Goal: Obtain resource: Download file/media

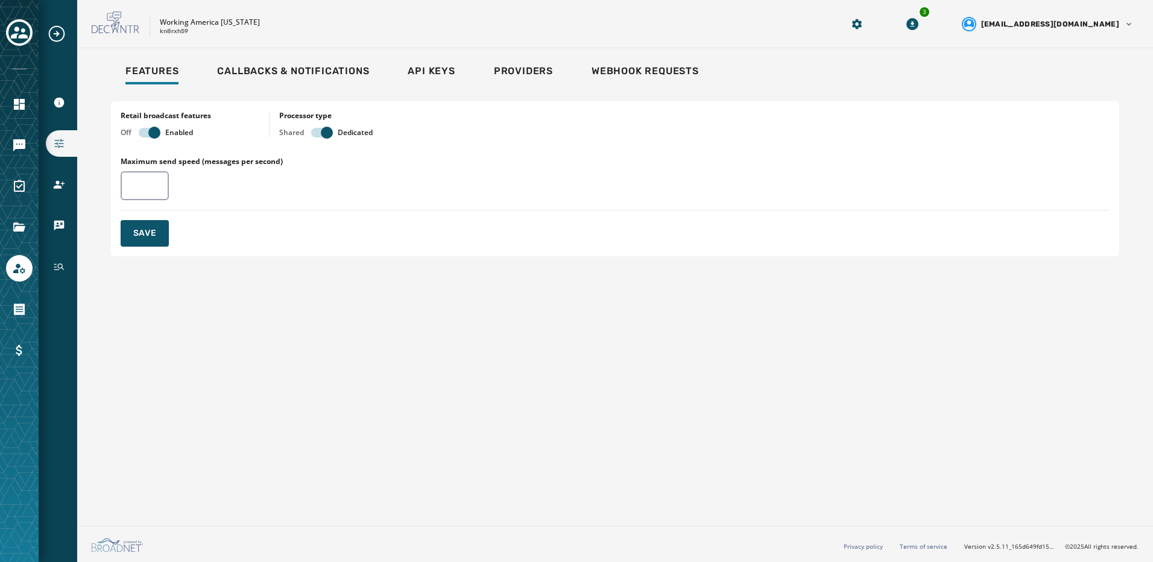
click at [59, 34] on icon "Expand sub nav menu" at bounding box center [56, 33] width 19 height 19
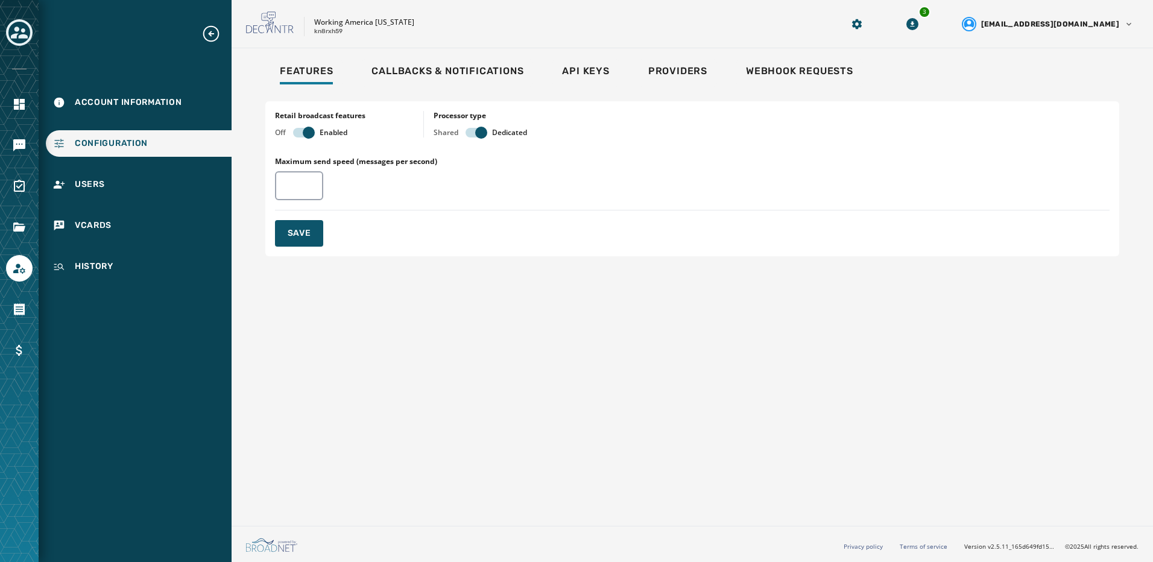
click at [12, 31] on icon "Toggle account select drawer" at bounding box center [19, 32] width 17 height 17
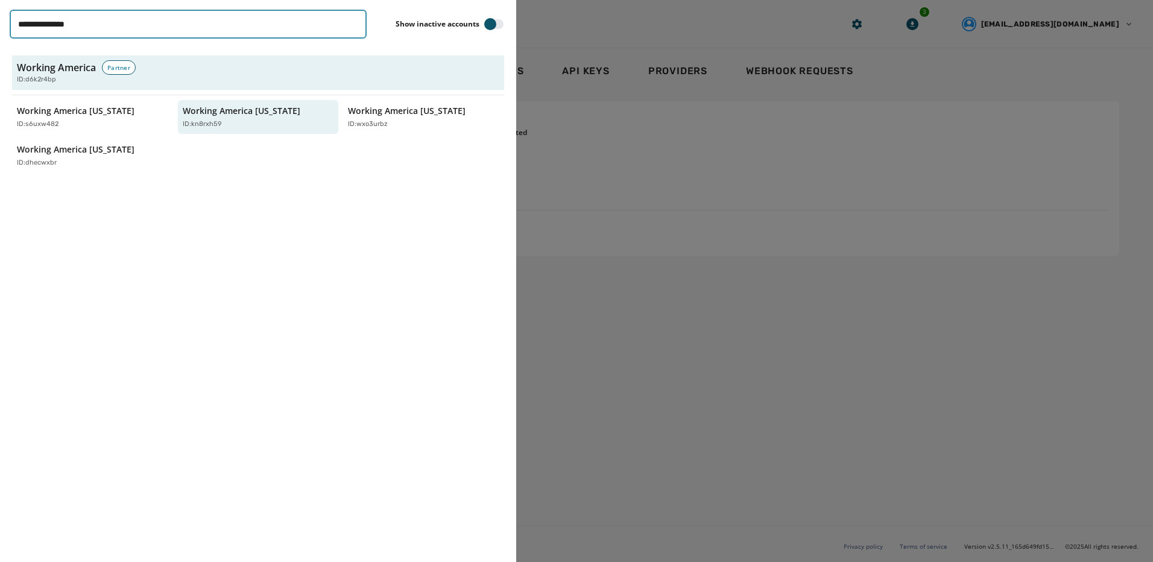
drag, startPoint x: 115, startPoint y: 27, endPoint x: 5, endPoint y: 16, distance: 109.6
click at [5, 16] on div "**********" at bounding box center [258, 281] width 516 height 562
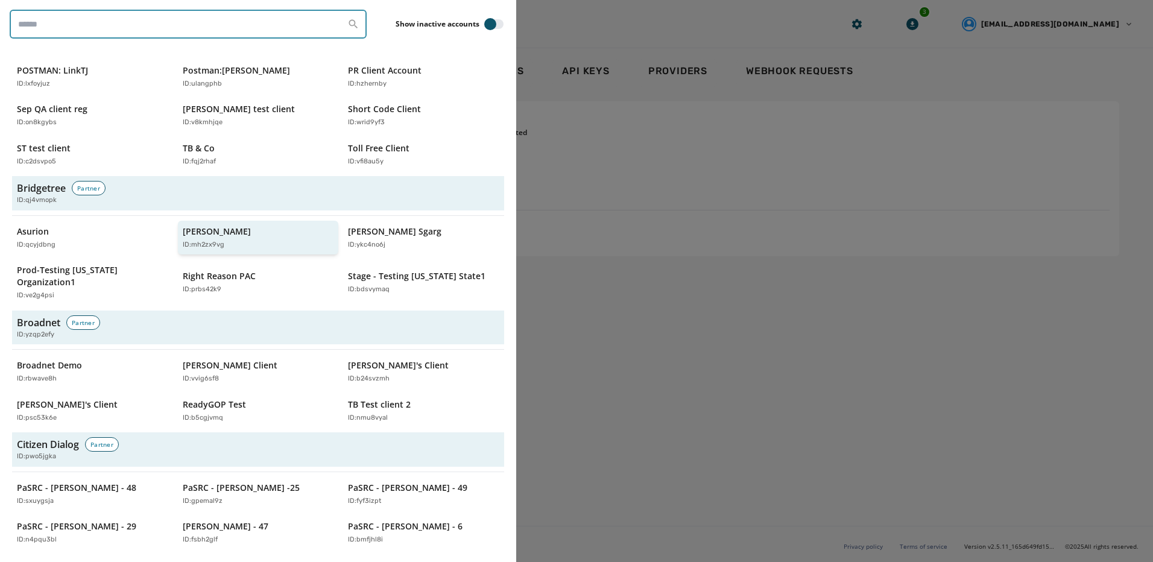
scroll to position [422, 0]
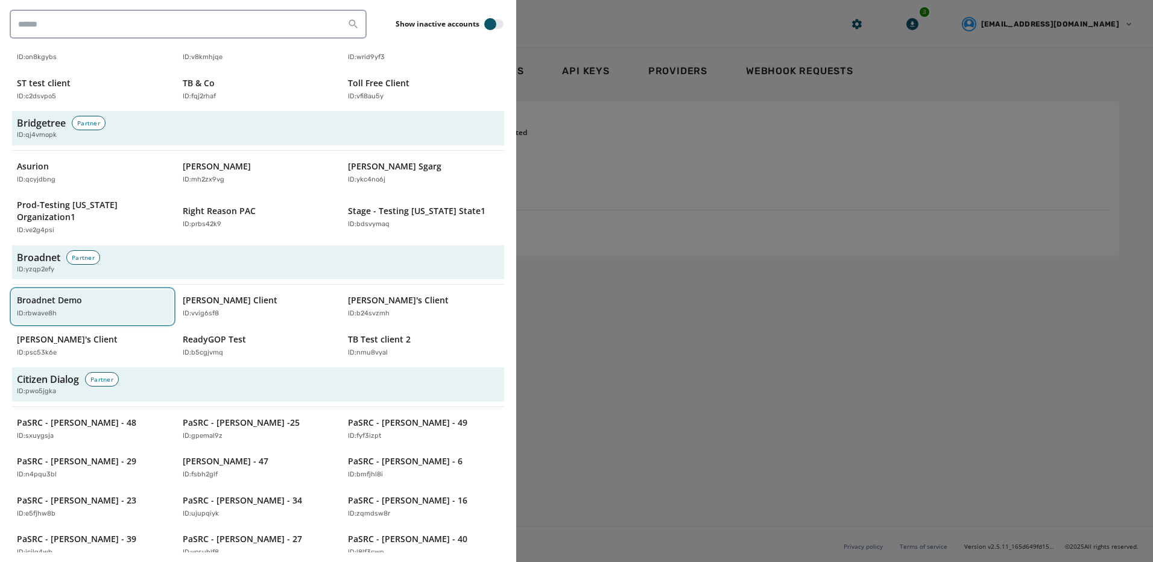
click at [143, 295] on div "Broadnet Demo ID: rbwave8h" at bounding box center [86, 306] width 139 height 25
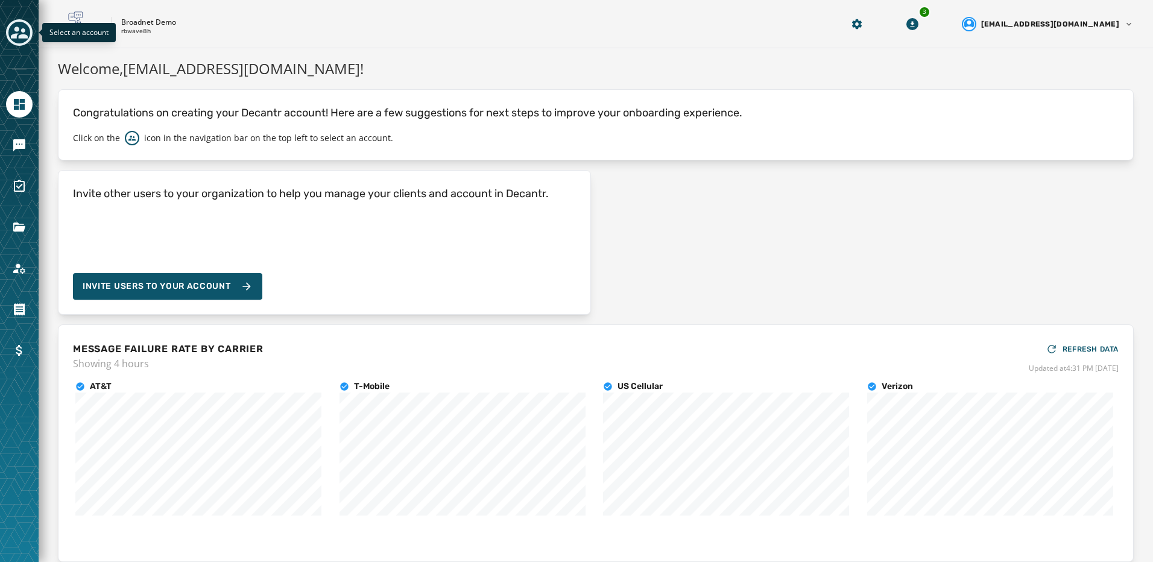
click at [18, 28] on icon "Toggle account select drawer" at bounding box center [19, 33] width 17 height 12
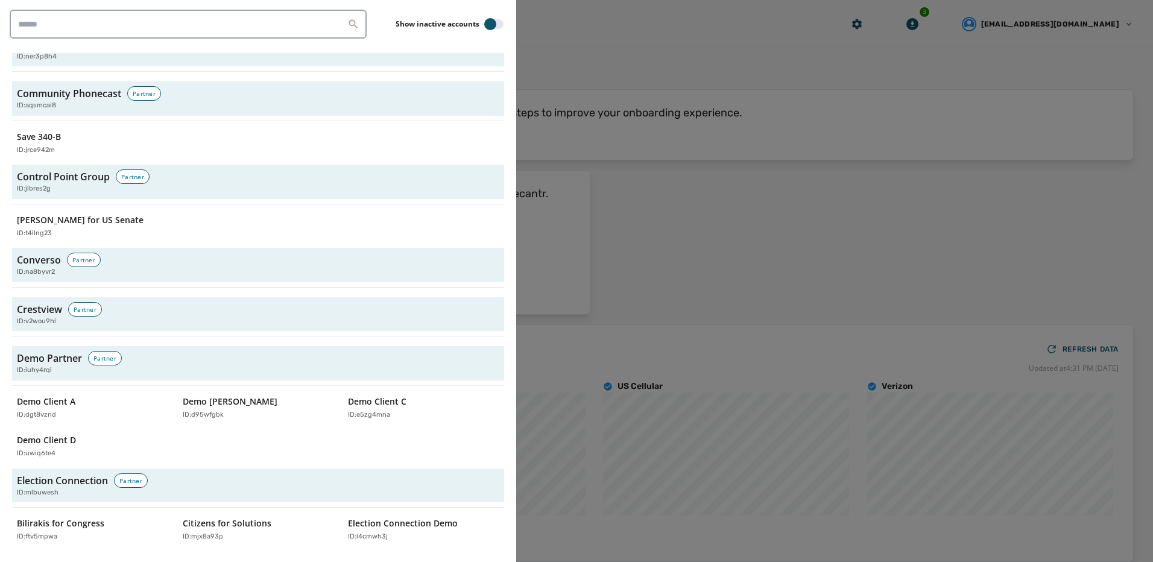
scroll to position [1326, 0]
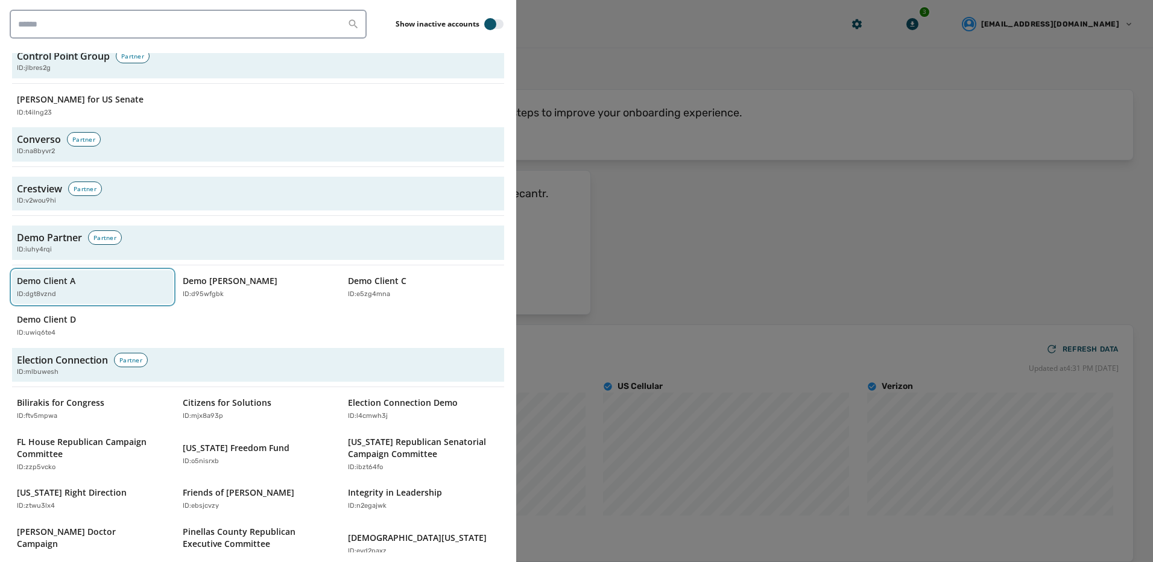
click at [71, 296] on div "ID: dgt8vznd" at bounding box center [86, 294] width 139 height 10
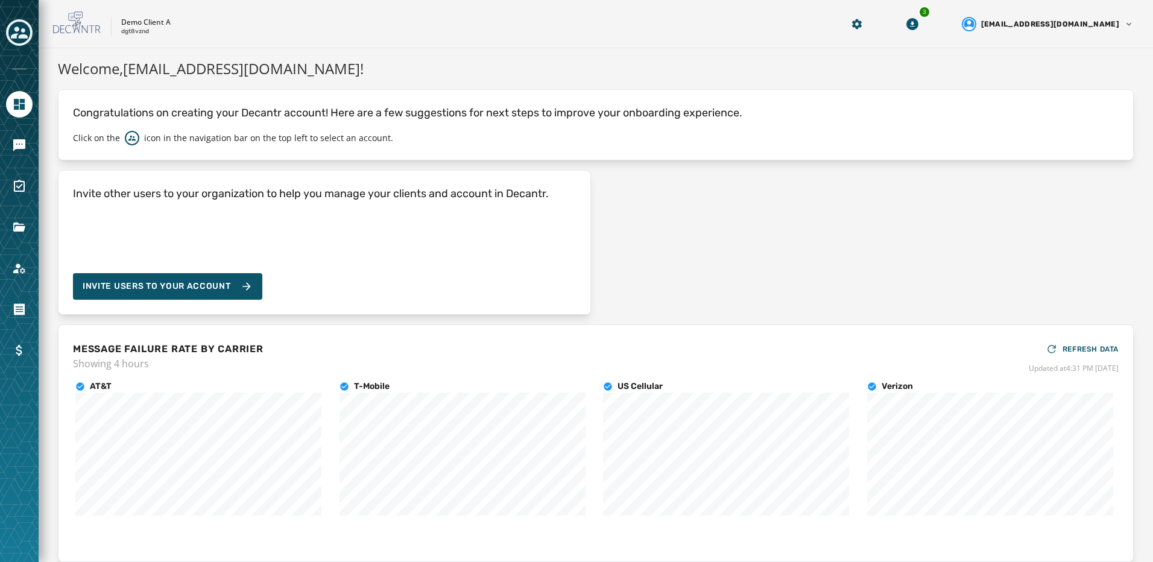
click at [33, 144] on div at bounding box center [19, 281] width 39 height 562
click at [17, 148] on icon "Navigate to Messaging" at bounding box center [19, 145] width 12 height 12
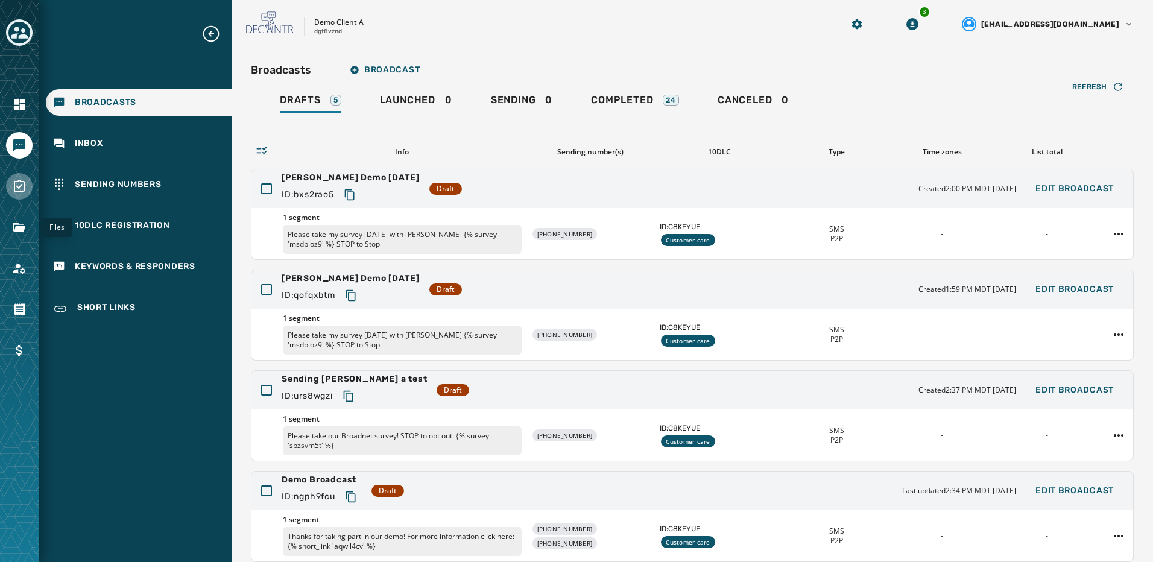
click at [14, 187] on icon "Navigate to Surveys" at bounding box center [19, 186] width 11 height 12
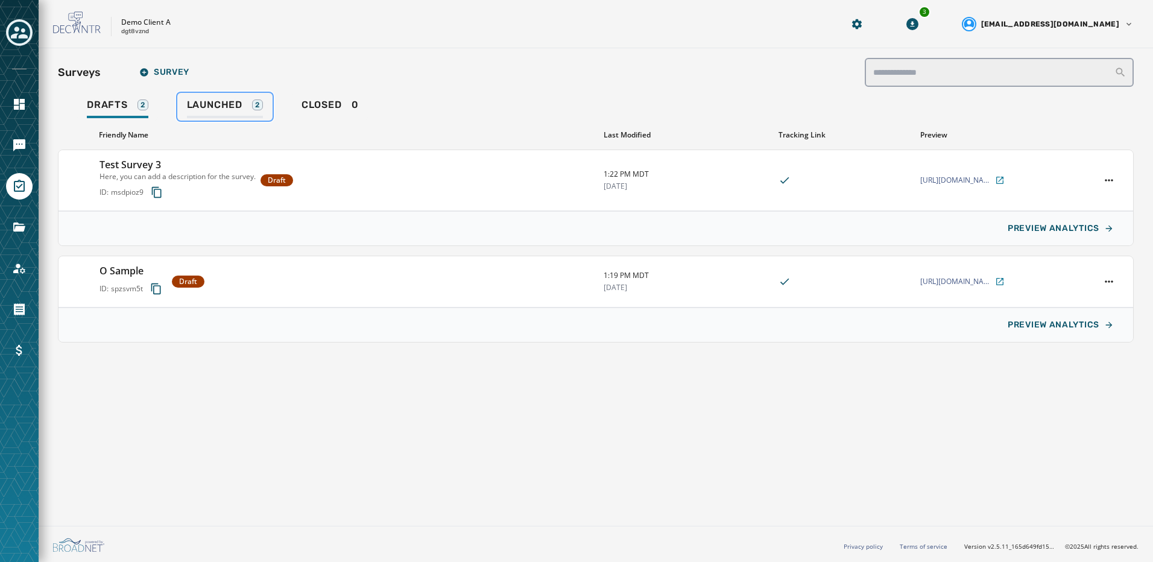
click at [239, 106] on span "Launched" at bounding box center [214, 105] width 55 height 12
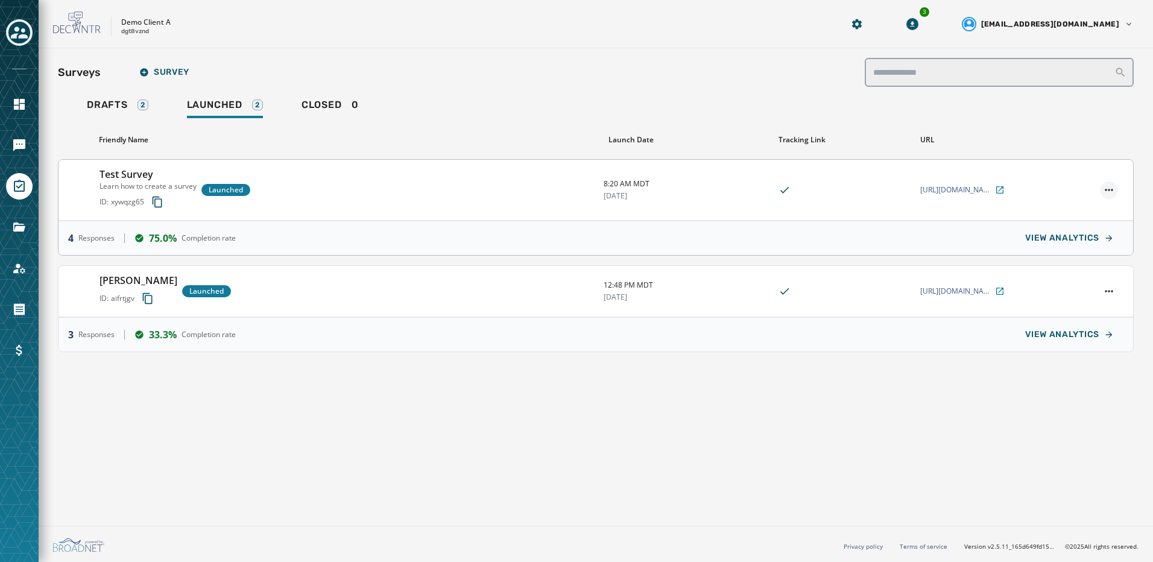
click at [1113, 190] on html "**********" at bounding box center [576, 281] width 1153 height 562
click at [1105, 206] on div "View analytics" at bounding box center [1075, 207] width 81 height 19
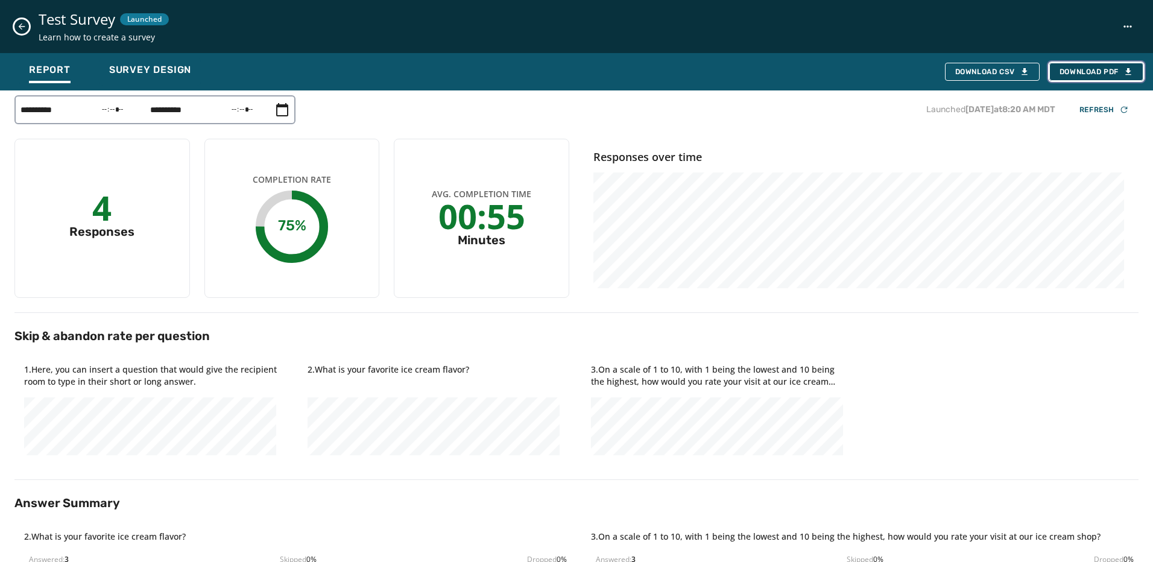
click at [1076, 78] on button "Download PDF" at bounding box center [1096, 72] width 94 height 18
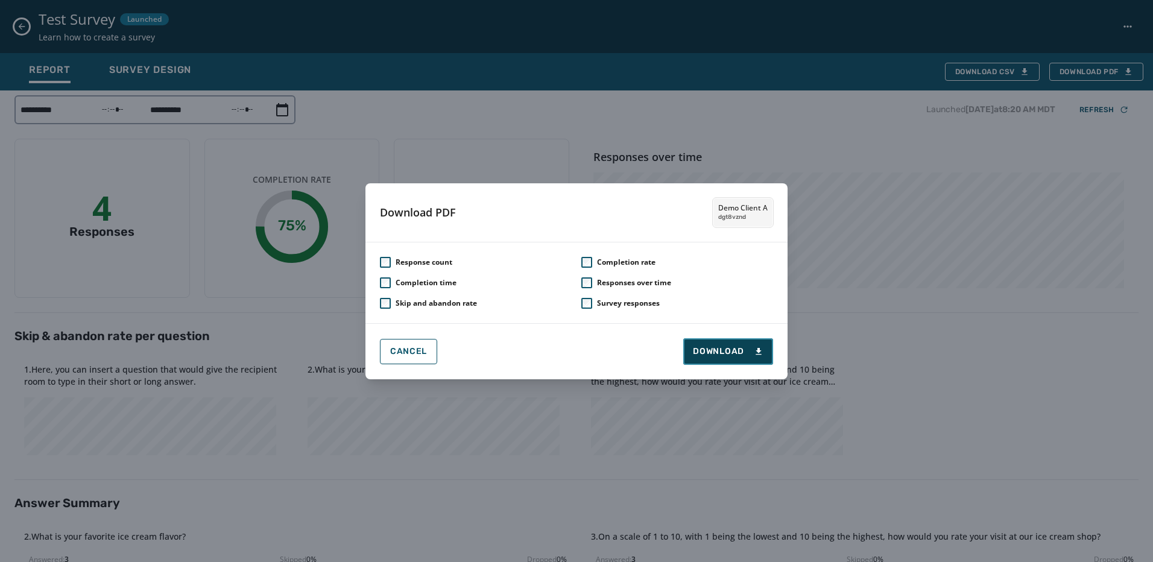
click at [728, 357] on span "Download" at bounding box center [728, 351] width 71 height 12
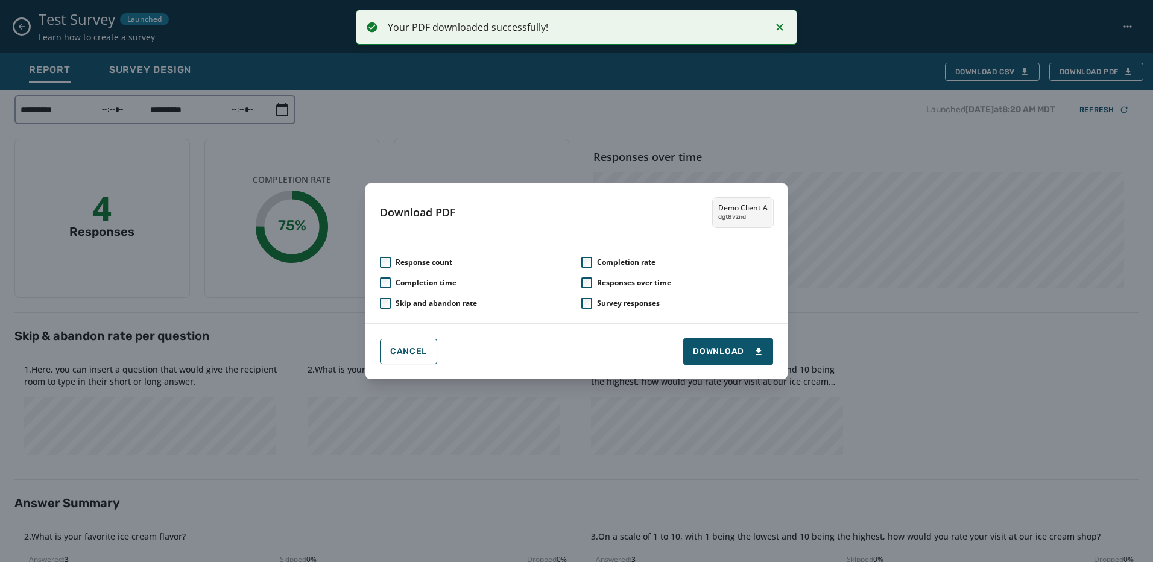
click at [20, 25] on div "Download PDF Demo Client A dgt8vznd Response count Completion rate Completion t…" at bounding box center [576, 281] width 1153 height 562
click at [18, 30] on div "Download PDF Demo Client A dgt8vznd Response count Completion rate Completion t…" at bounding box center [576, 281] width 1153 height 562
click at [779, 25] on icon "Notifications (F8)" at bounding box center [779, 27] width 14 height 14
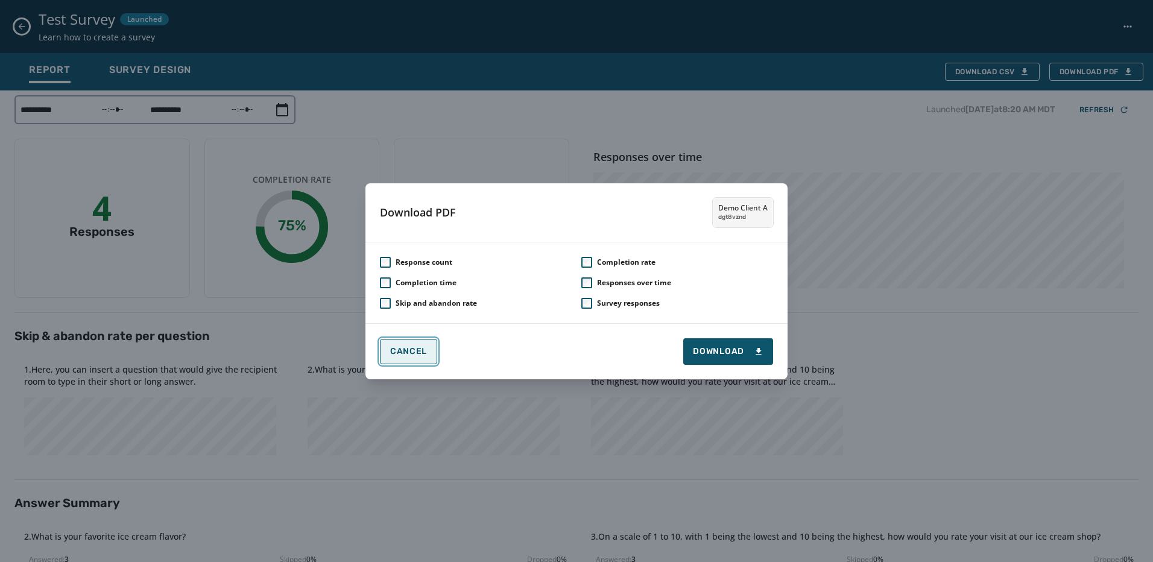
click at [412, 351] on span "Cancel" at bounding box center [408, 352] width 37 height 10
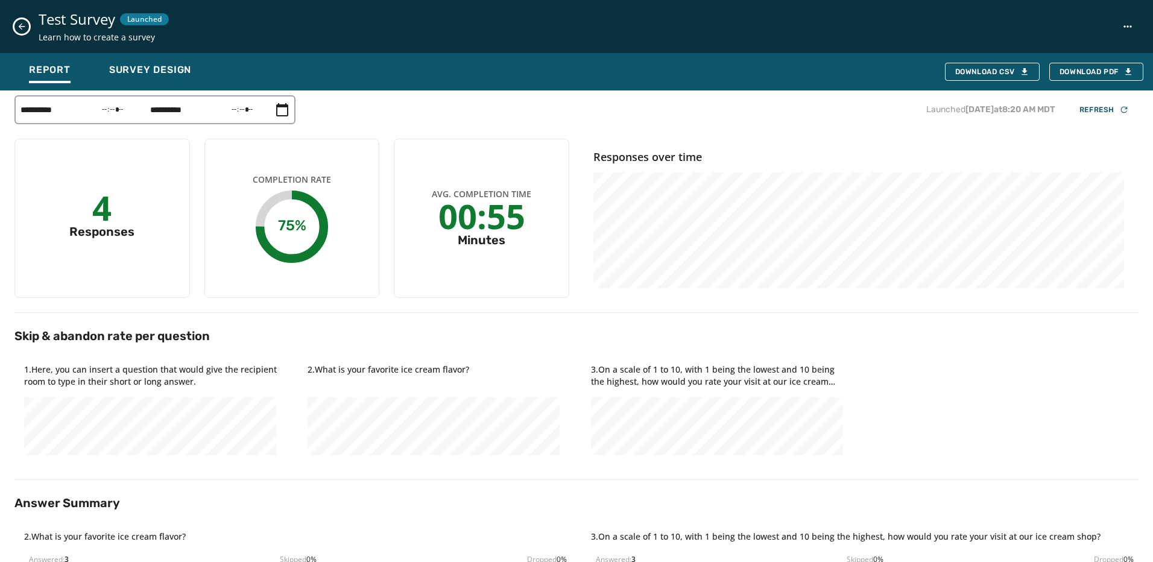
click at [17, 30] on icon "Close survey details drawer" at bounding box center [22, 27] width 10 height 10
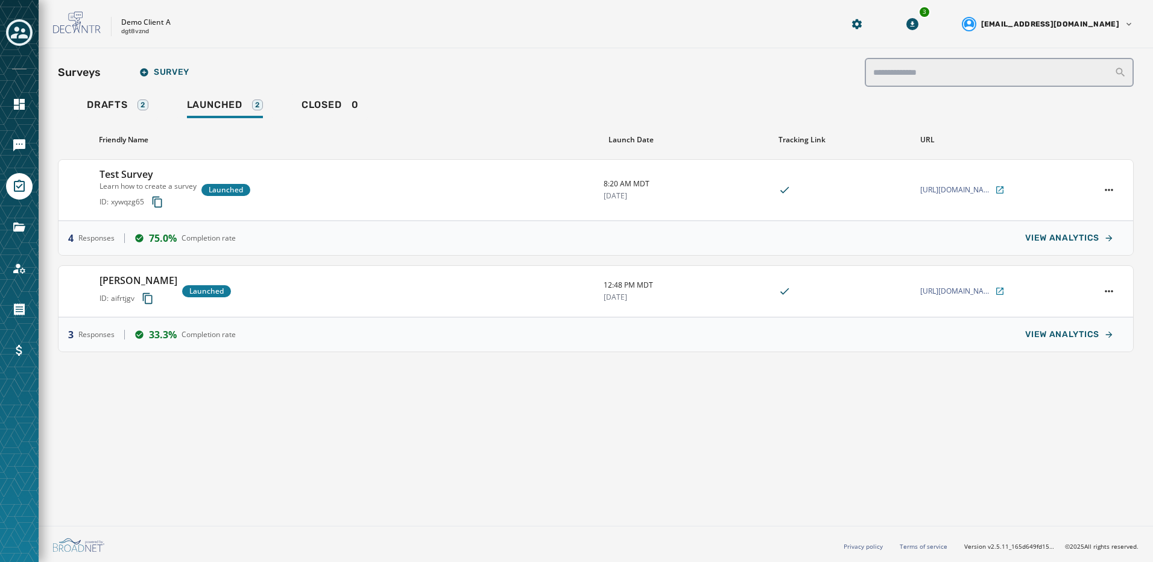
click at [977, 26] on div "Demo Client A dgt8vznd 3 bcorea@broadnet.com" at bounding box center [596, 24] width 1114 height 48
click at [923, 25] on button "3" at bounding box center [912, 24] width 22 height 22
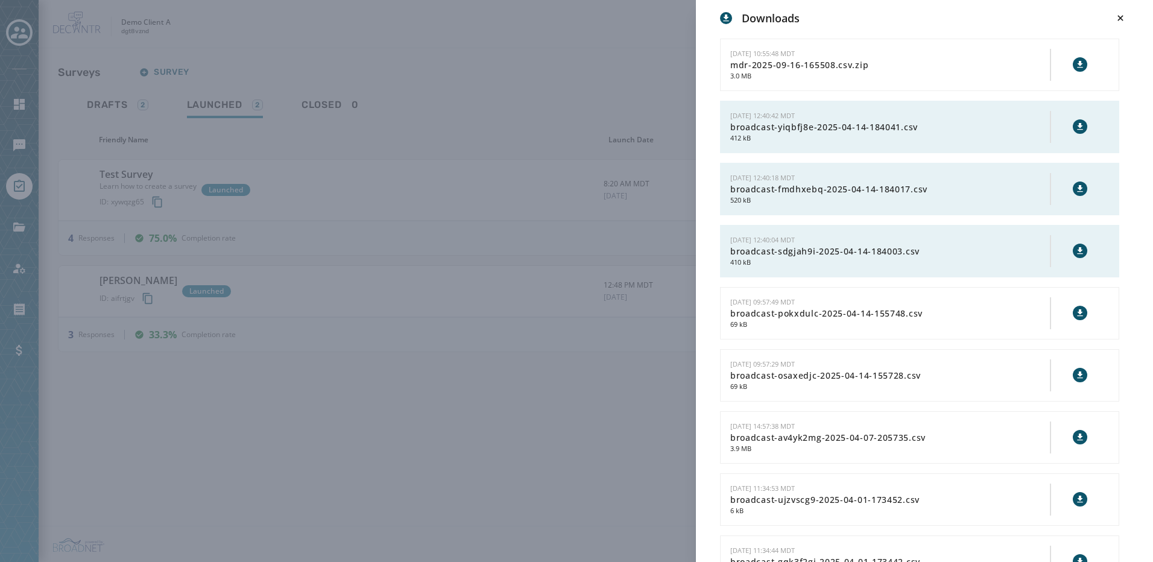
click at [620, 78] on div "Downloads 9/16/2025 - 10:55:48 MDT mdr-2025-09-16-165508.csv.zip 3.0 MB 4/14/20…" at bounding box center [576, 281] width 1153 height 562
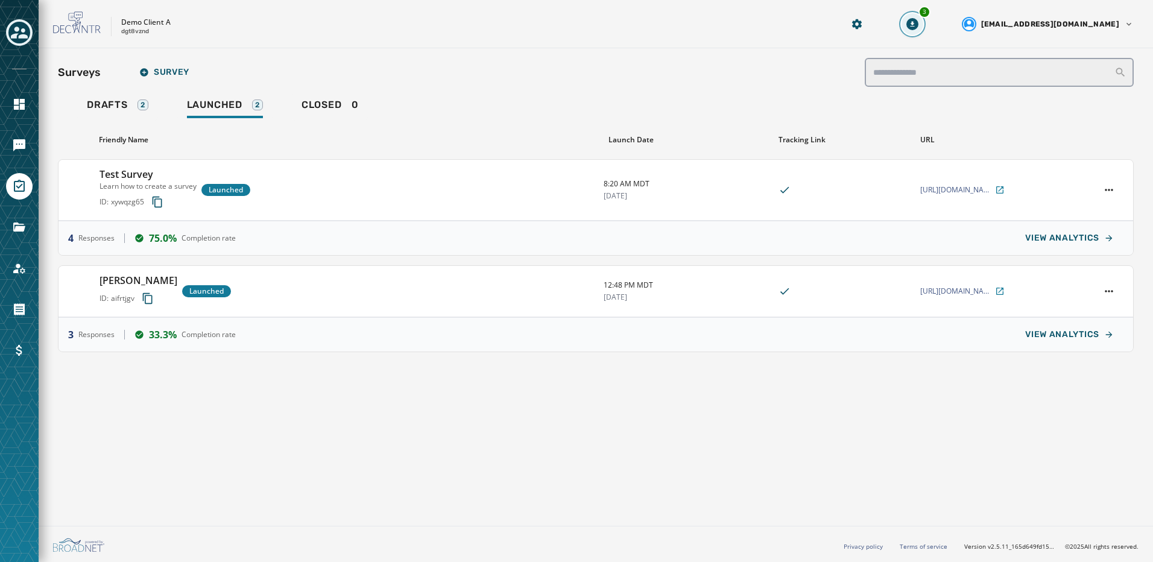
click at [923, 25] on button "3" at bounding box center [912, 24] width 22 height 22
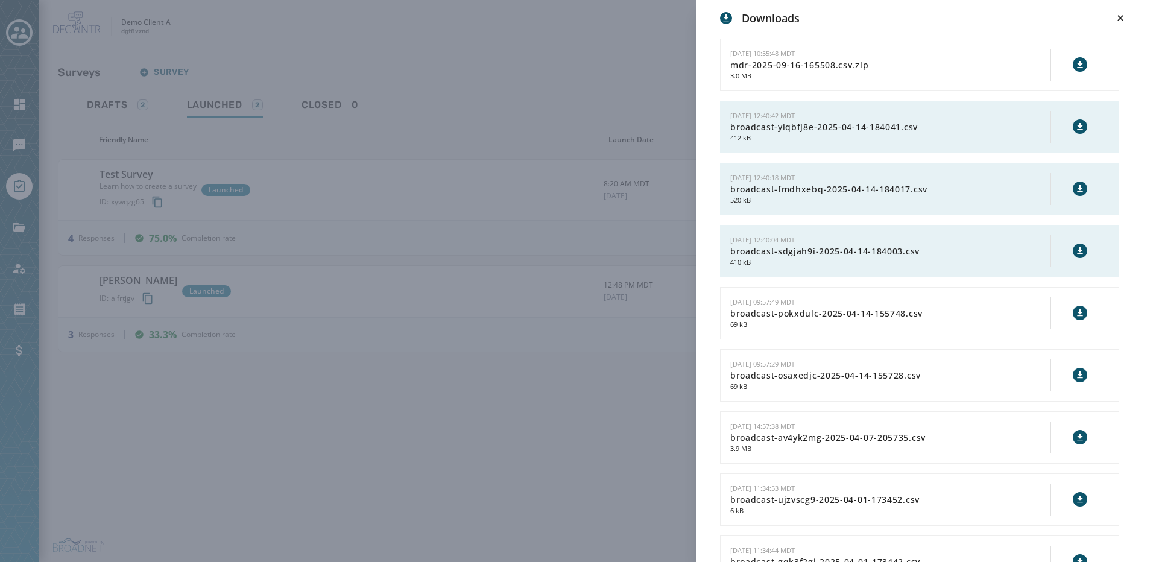
click at [559, 67] on div "Downloads 9/16/2025 - 10:55:48 MDT mdr-2025-09-16-165508.csv.zip 3.0 MB 4/14/20…" at bounding box center [576, 281] width 1153 height 562
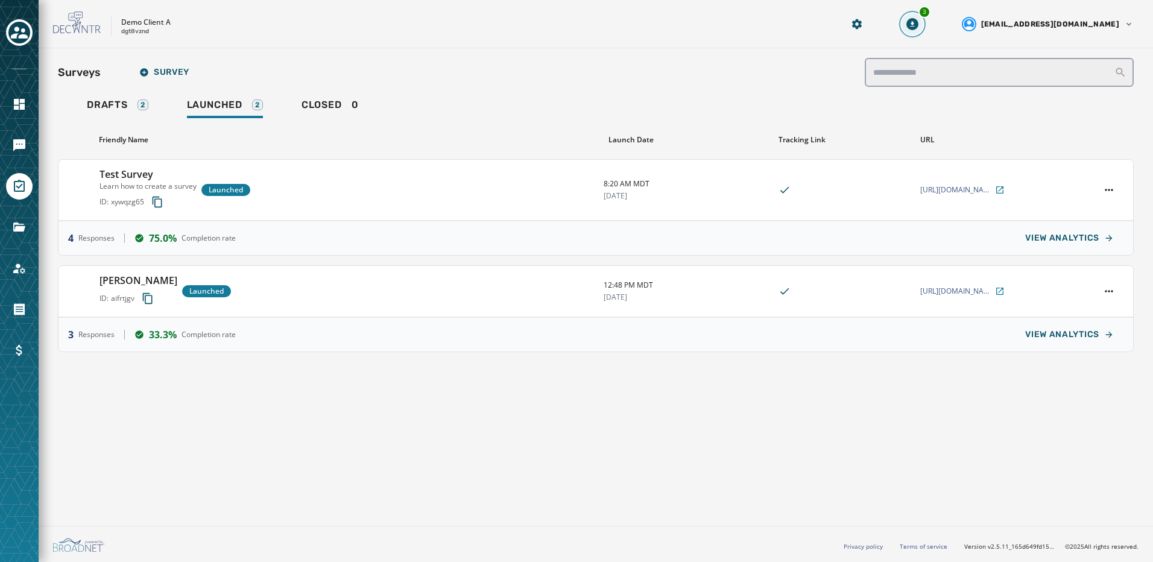
click at [918, 20] on icon "Download Menu" at bounding box center [912, 24] width 12 height 12
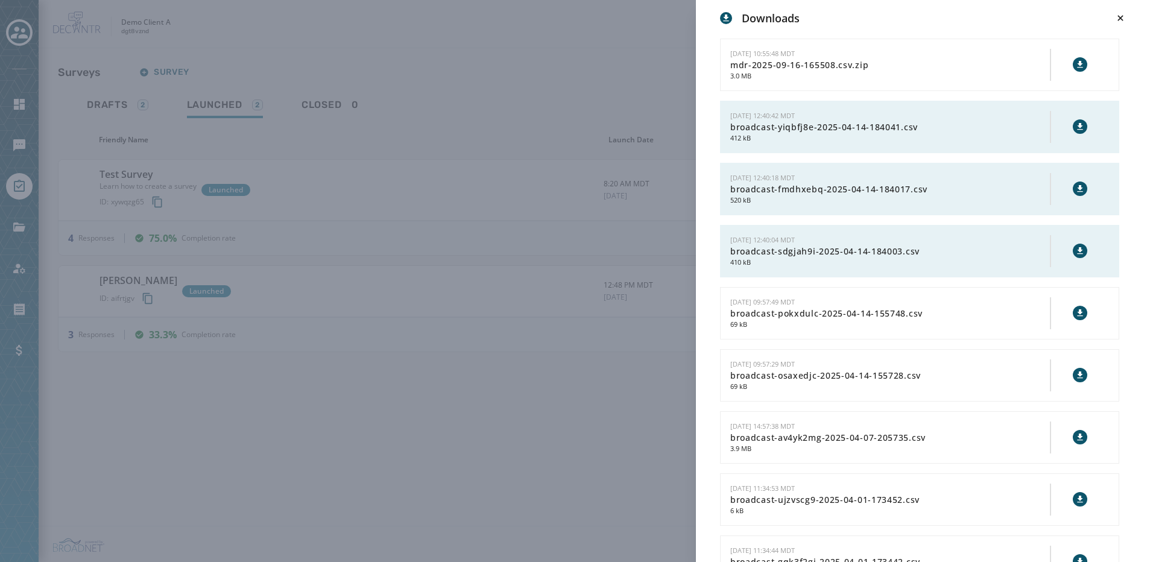
click at [602, 69] on div "Downloads 9/16/2025 - 10:55:48 MDT mdr-2025-09-16-165508.csv.zip 3.0 MB 4/14/20…" at bounding box center [576, 281] width 1153 height 562
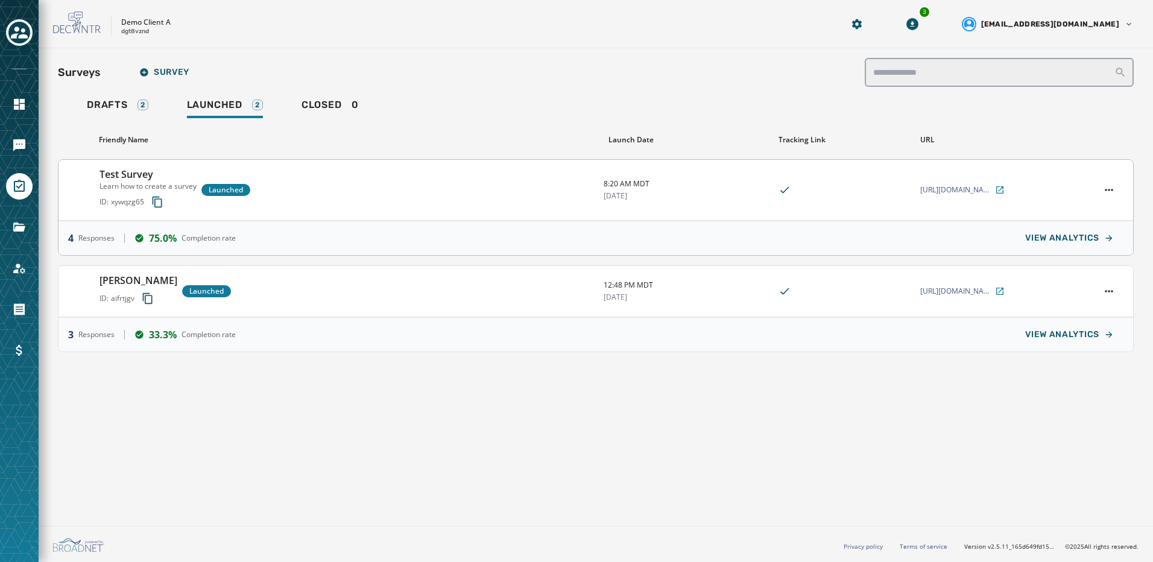
click at [1113, 180] on div "Test Survey Learn how to create a survey ID: xywqzg65 Launched 8:20 AM MDT 9/10…" at bounding box center [595, 190] width 1074 height 61
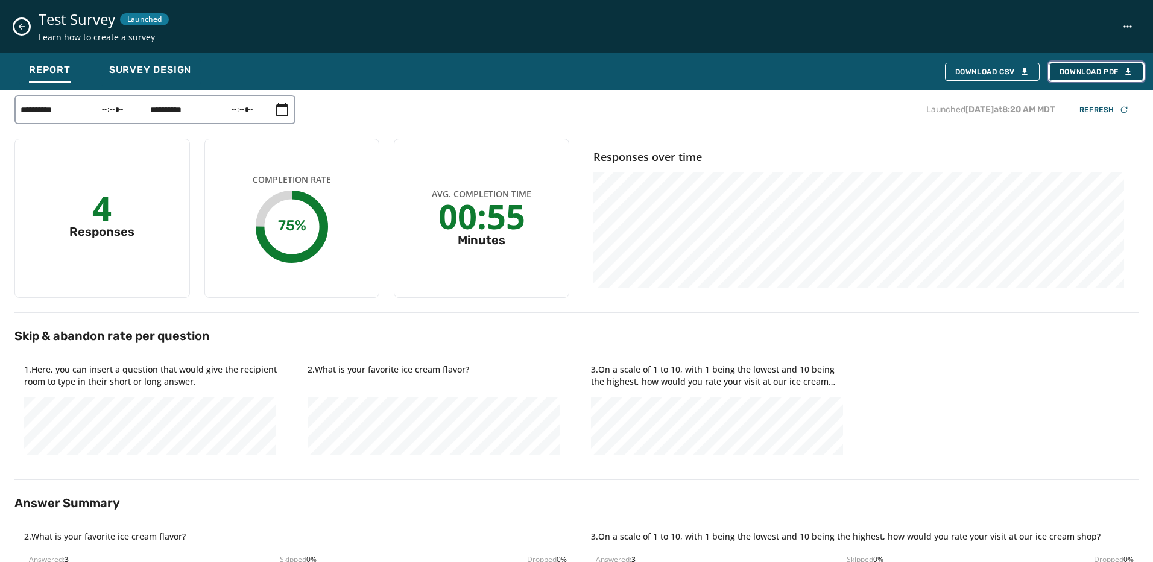
click at [1079, 69] on span "Download PDF" at bounding box center [1096, 72] width 74 height 10
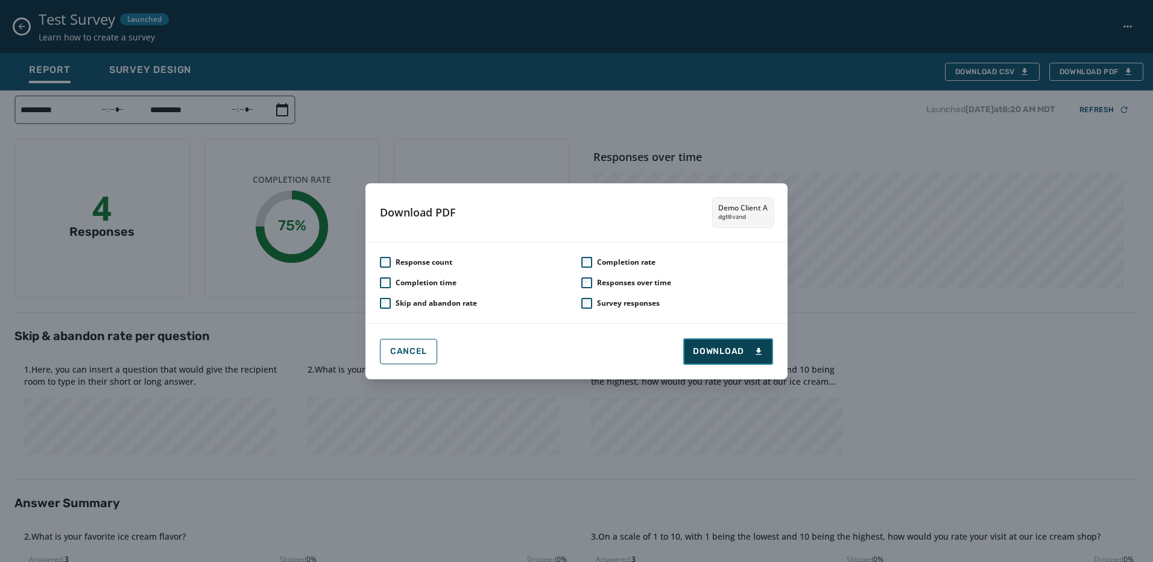
click at [712, 350] on span "Download" at bounding box center [728, 351] width 71 height 12
click at [793, 134] on div "Download PDF Demo Client A dgt8vznd Response count Completion rate Completion t…" at bounding box center [576, 281] width 1153 height 562
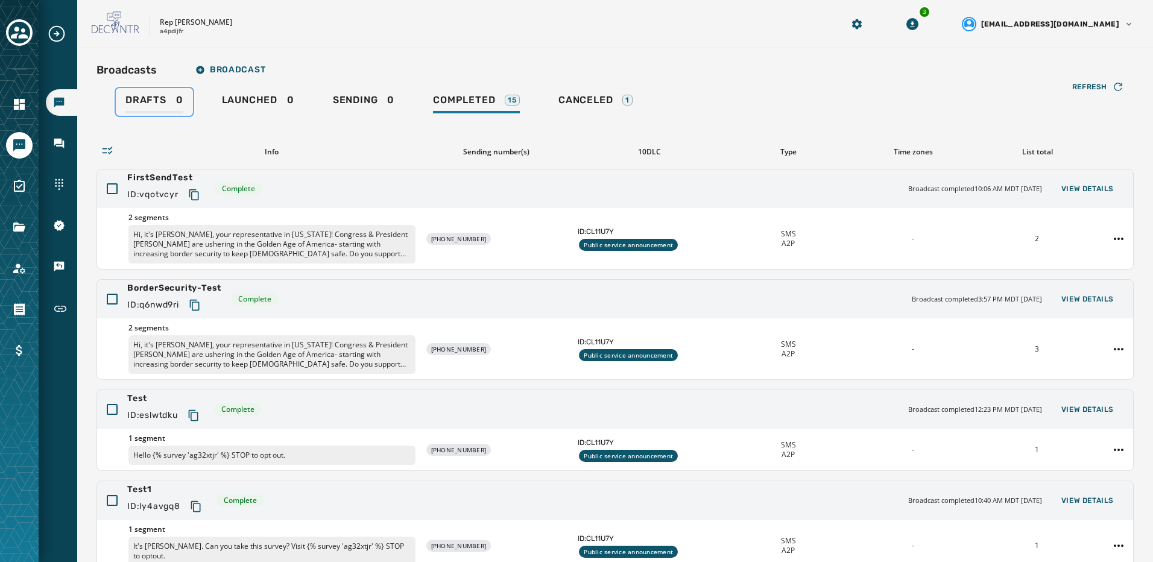
click at [179, 102] on div "Drafts 0" at bounding box center [154, 103] width 58 height 19
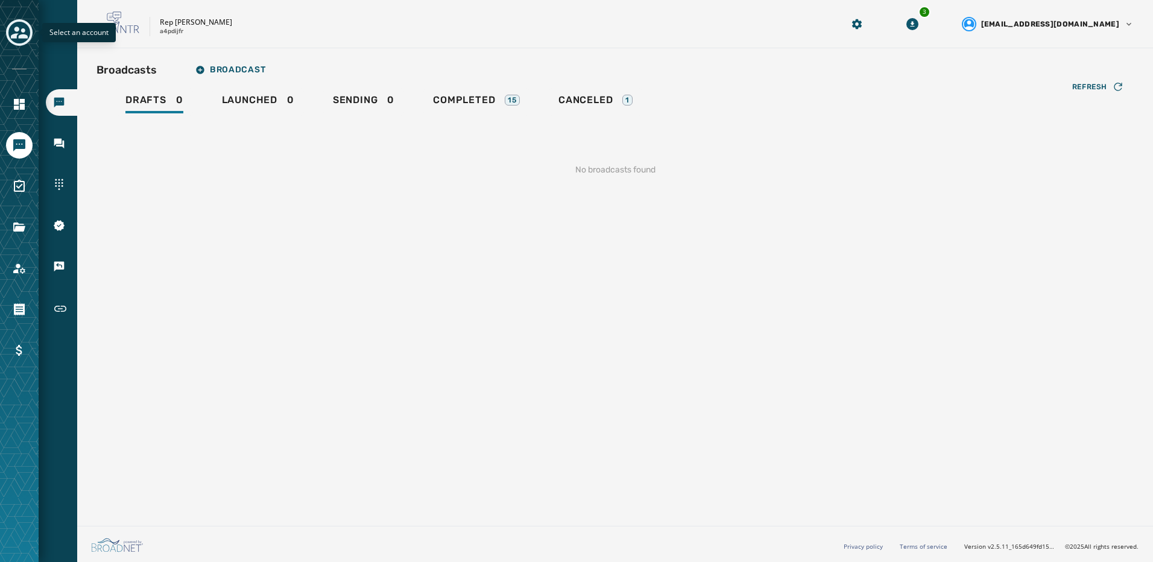
click at [17, 39] on icon "Toggle account select drawer" at bounding box center [19, 32] width 17 height 17
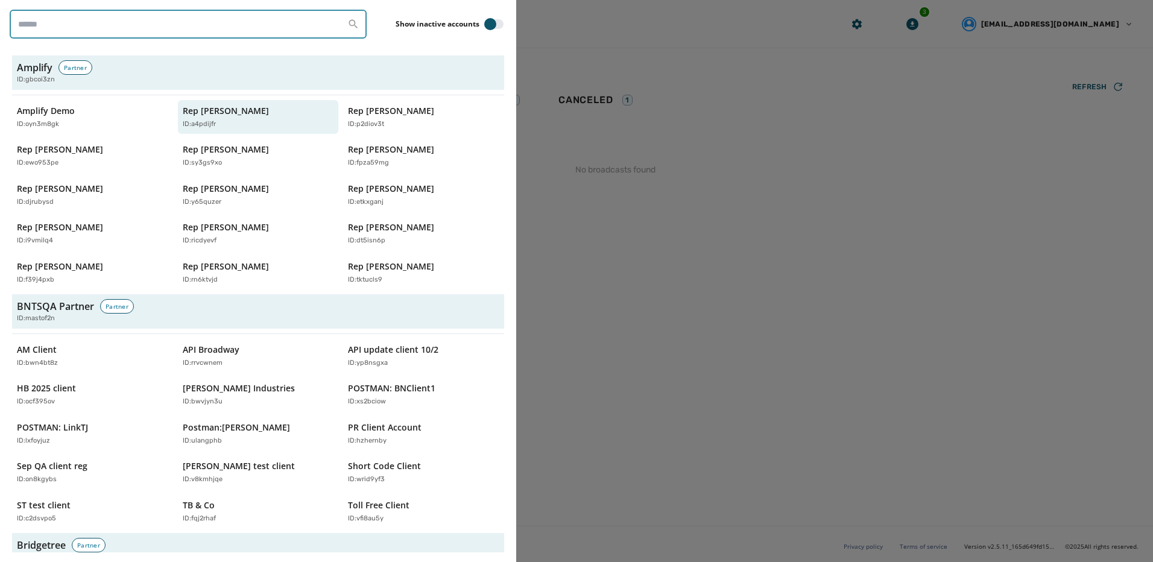
click at [102, 16] on input "search" at bounding box center [188, 24] width 357 height 29
type input "**********"
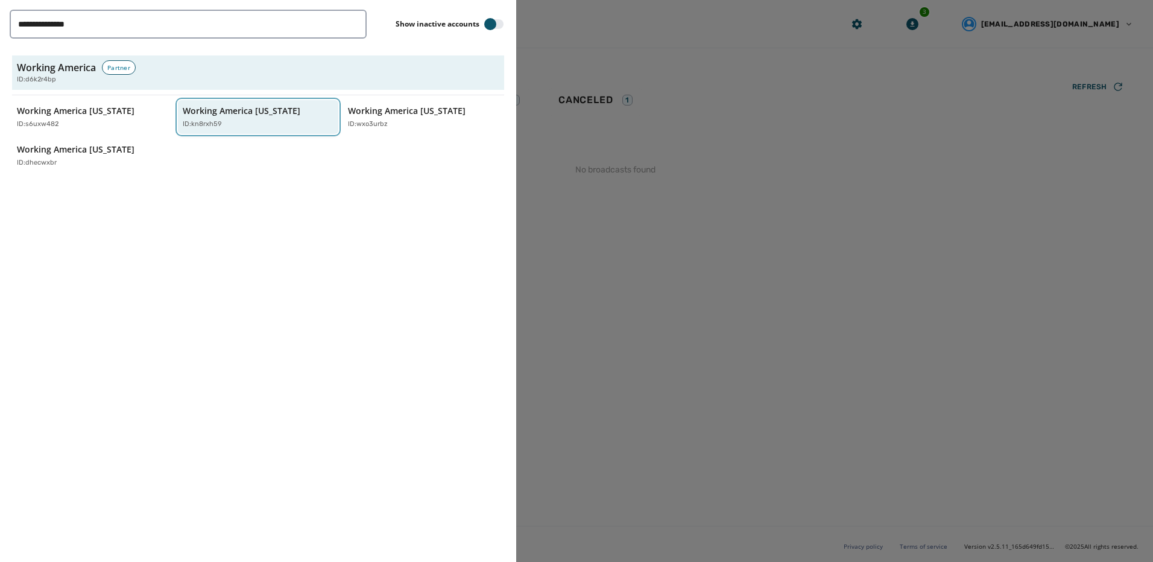
click at [225, 124] on div "ID: kn8rxh59" at bounding box center [252, 124] width 139 height 10
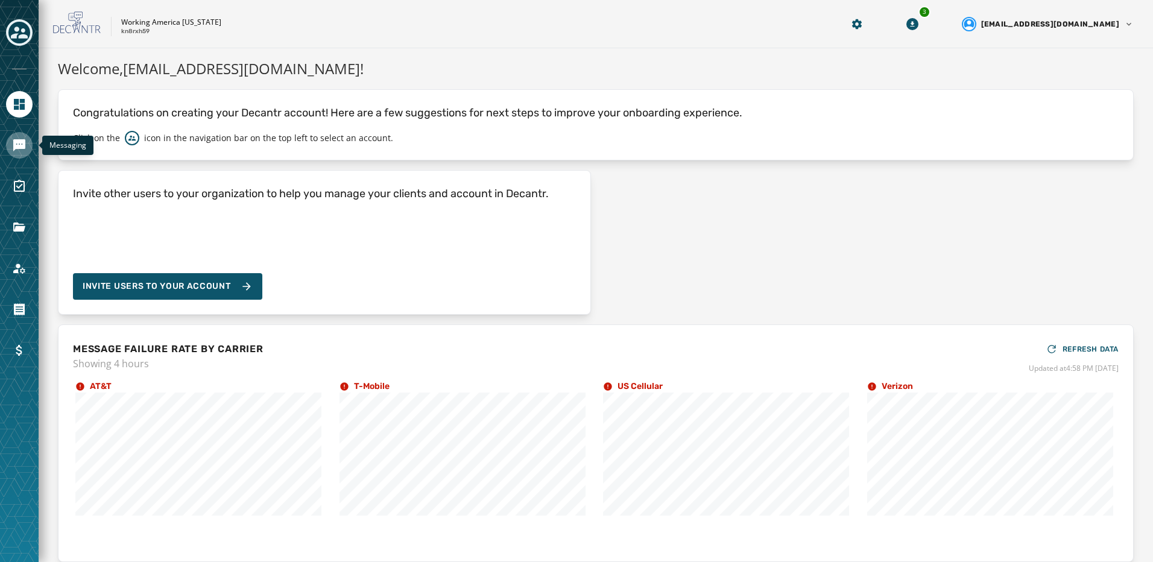
click at [18, 138] on icon "Navigate to Messaging" at bounding box center [19, 145] width 14 height 14
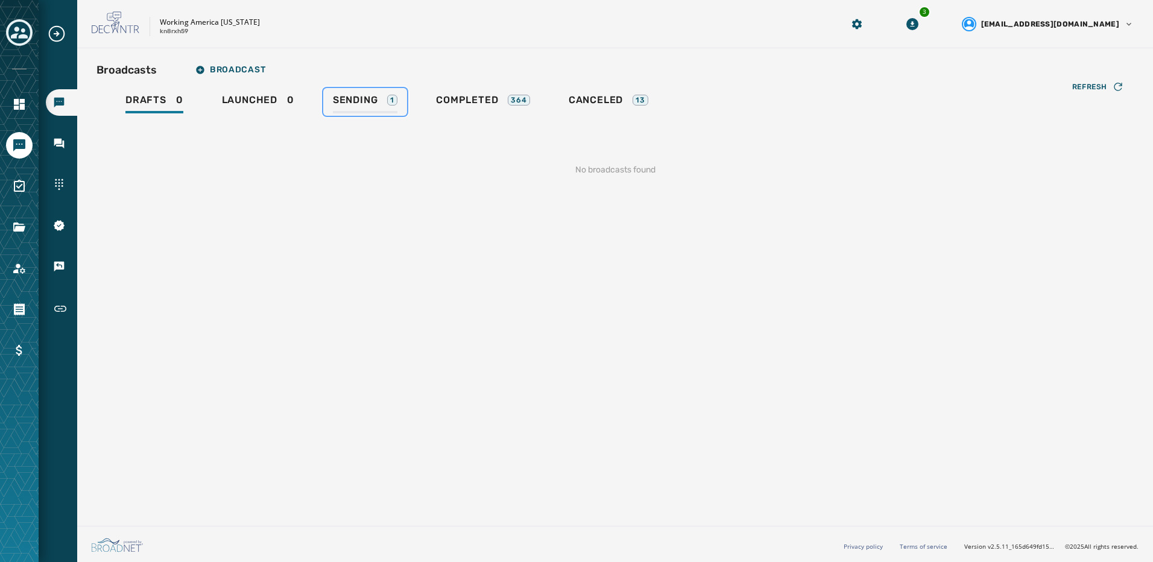
click at [365, 95] on span "Sending" at bounding box center [355, 100] width 45 height 12
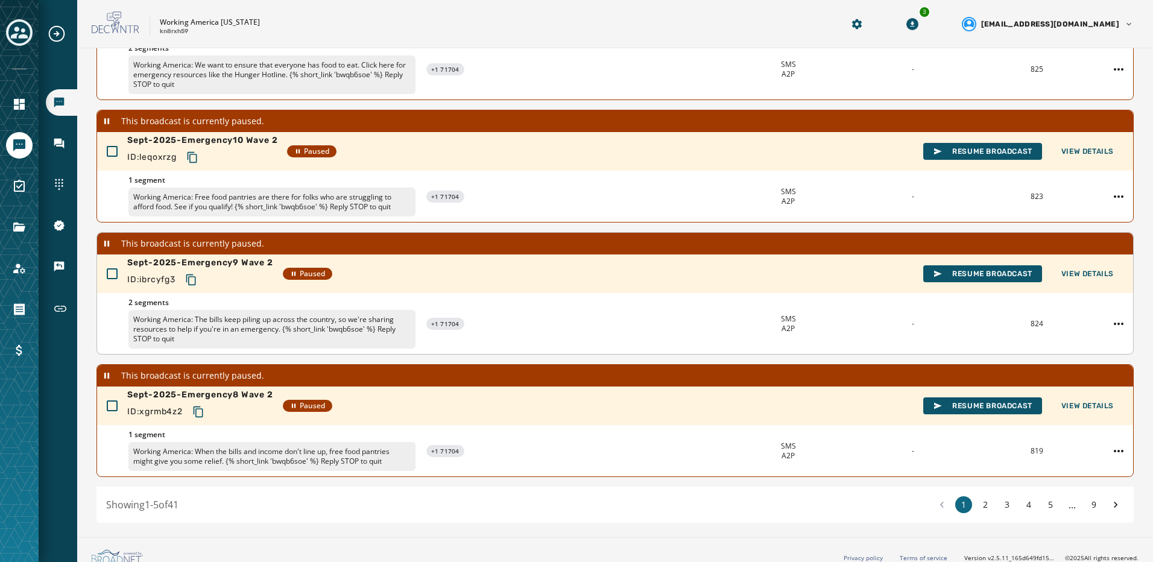
scroll to position [335, 0]
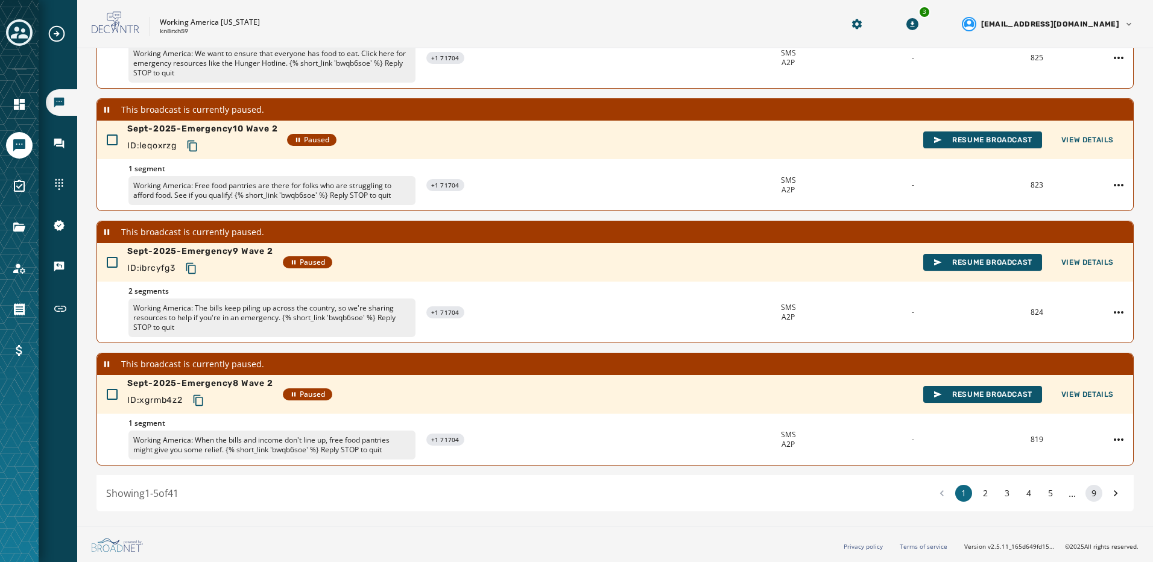
click at [1085, 495] on button "9" at bounding box center [1093, 493] width 17 height 17
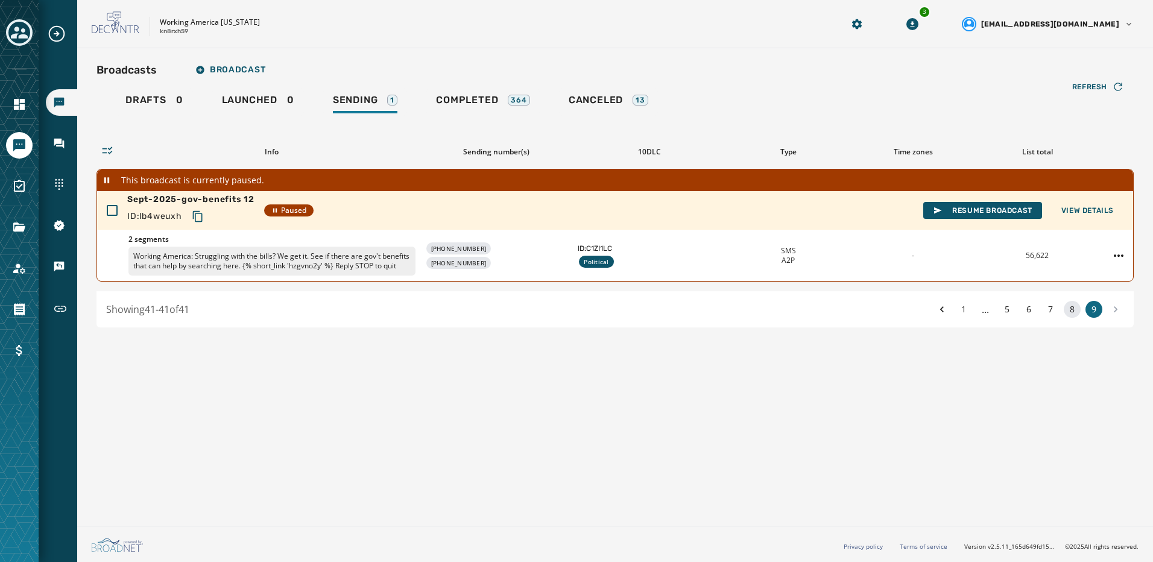
click at [1070, 313] on button "8" at bounding box center [1071, 309] width 17 height 17
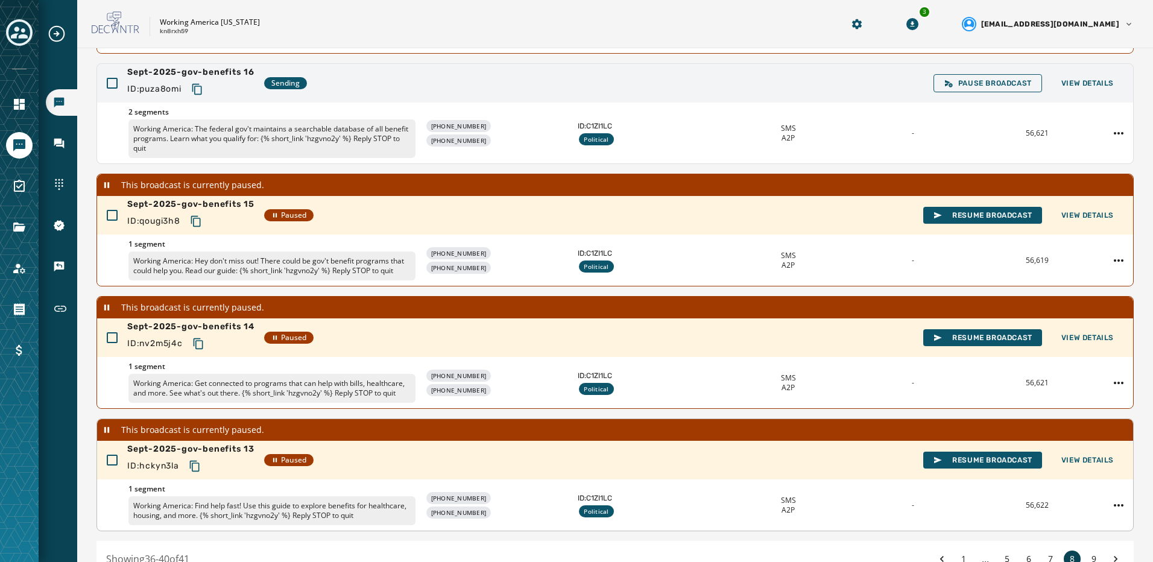
scroll to position [303, 0]
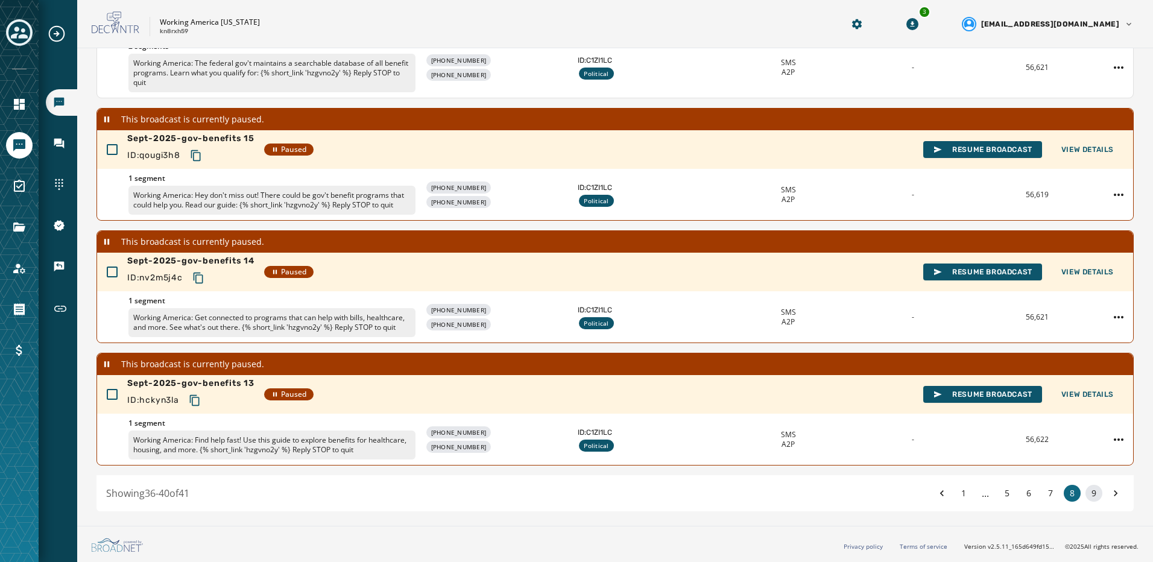
click at [1086, 498] on button "9" at bounding box center [1093, 493] width 17 height 17
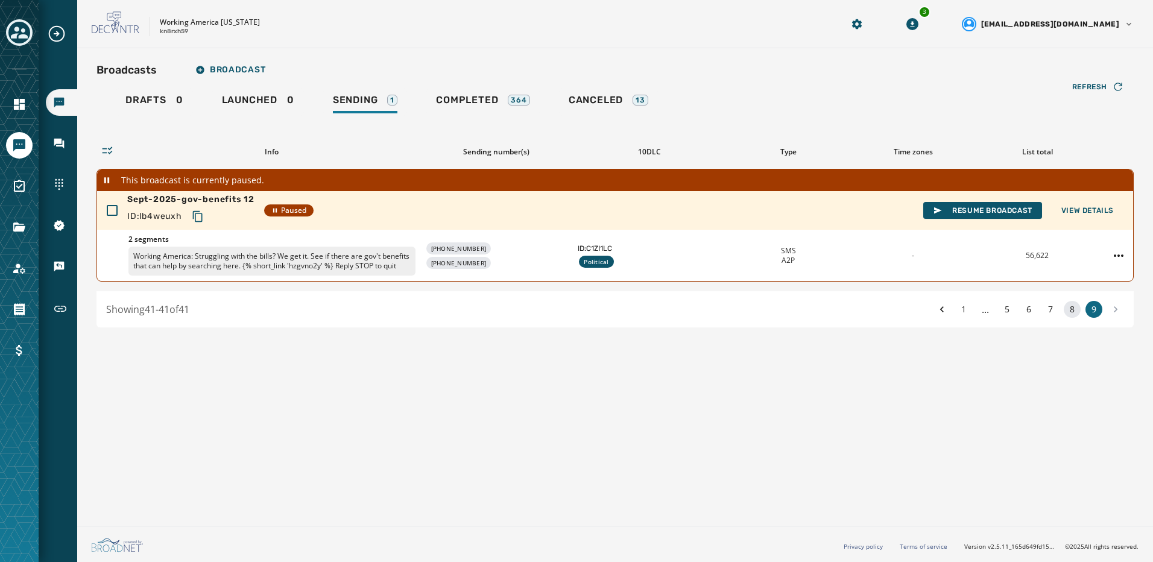
click at [1072, 310] on button "8" at bounding box center [1071, 309] width 17 height 17
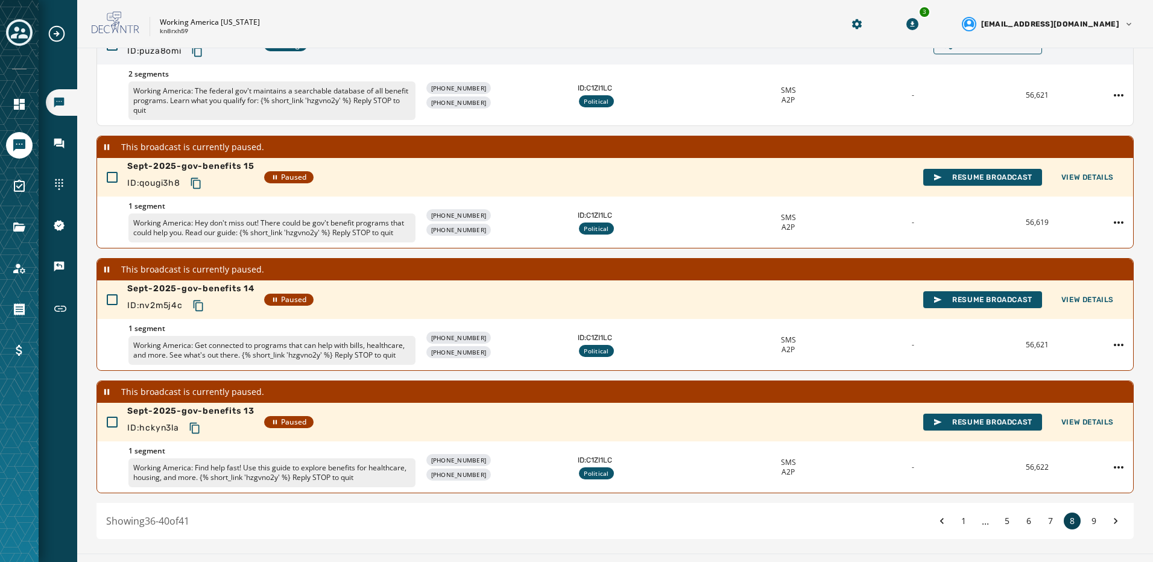
scroll to position [303, 0]
